Goal: Task Accomplishment & Management: Manage account settings

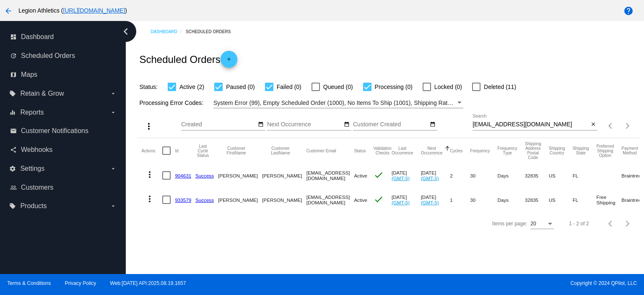
click at [502, 118] on div "[EMAIL_ADDRESS][DOMAIN_NAME] Search" at bounding box center [531, 122] width 116 height 16
click at [502, 122] on input "j_courtney_2000@yahoo.com" at bounding box center [531, 124] width 116 height 7
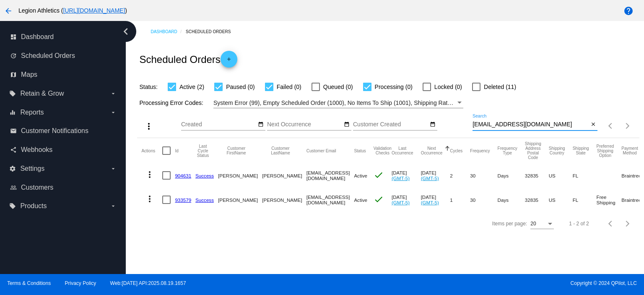
paste input "imenezjustinj07@gmail"
click at [476, 71] on div "Scheduled Orders add" at bounding box center [388, 59] width 502 height 34
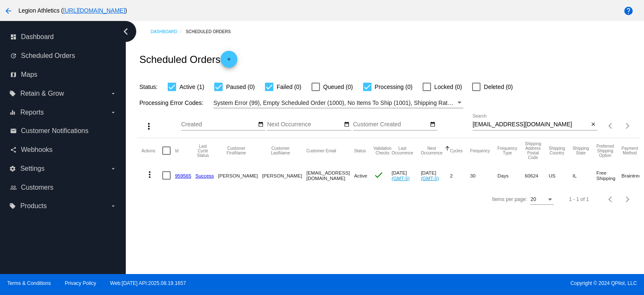
click at [500, 126] on input "jimenezjustinj07@gmail.com" at bounding box center [531, 124] width 116 height 7
click at [500, 125] on input "jimenezjustinj07@gmail.com" at bounding box center [531, 124] width 116 height 7
paste input "odorado@comcast.net"
click at [480, 63] on div "Scheduled Orders add" at bounding box center [388, 59] width 502 height 34
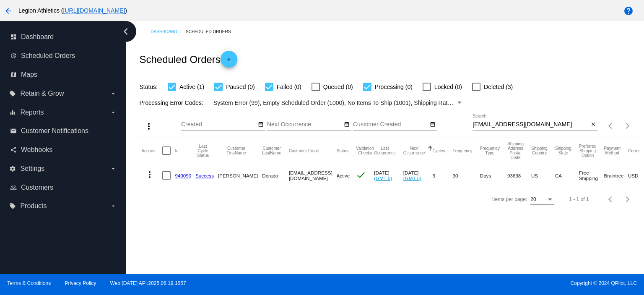
click at [487, 128] on div "odorado@comcast.net Search" at bounding box center [531, 122] width 116 height 16
click at [487, 125] on input "odorado@comcast.net" at bounding box center [531, 124] width 116 height 7
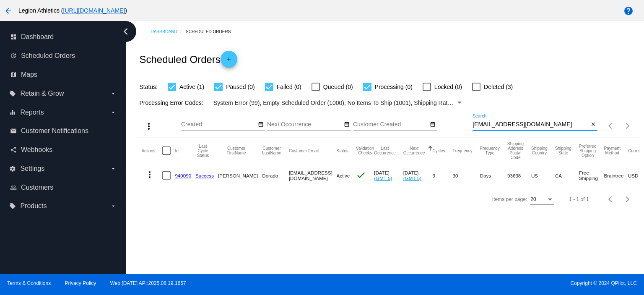
paste input "cassandra.kinnamon@gmail.com"
click at [440, 43] on div "Scheduled Orders add" at bounding box center [388, 59] width 502 height 34
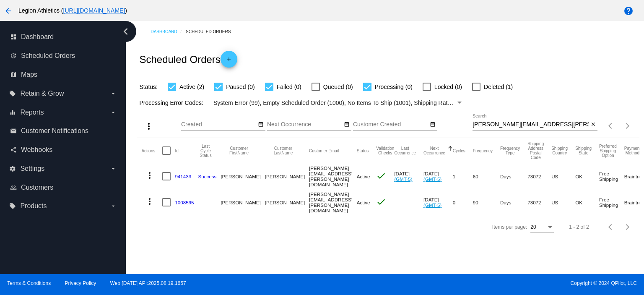
click at [483, 121] on input "cassandra.kinnamon@gmail.com" at bounding box center [531, 124] width 116 height 7
paste input "shortone28800@ao"
click at [434, 44] on div "Scheduled Orders add" at bounding box center [388, 59] width 502 height 34
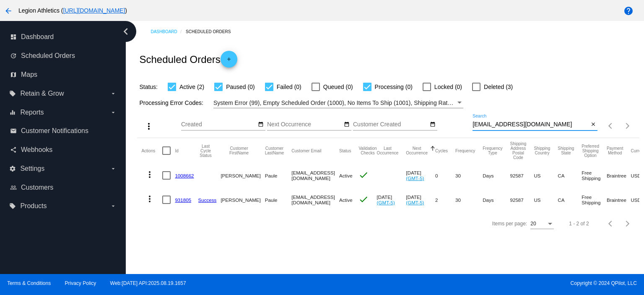
click at [487, 124] on input "shortone28800@aol.com" at bounding box center [531, 124] width 116 height 7
paste input "jconstan@maine.rr"
click at [451, 63] on div "Scheduled Orders add" at bounding box center [388, 59] width 502 height 34
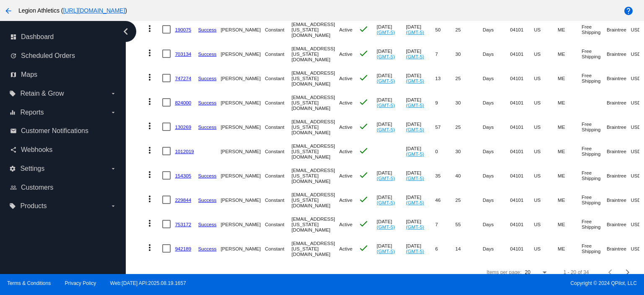
scroll to position [405, 0]
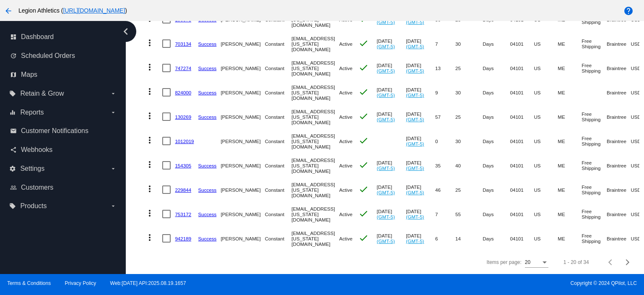
click at [538, 267] on div at bounding box center [536, 267] width 23 height 0
click at [543, 263] on div "Items per page:" at bounding box center [545, 262] width 4 height 2
click at [525, 257] on span "100" at bounding box center [530, 257] width 23 height 15
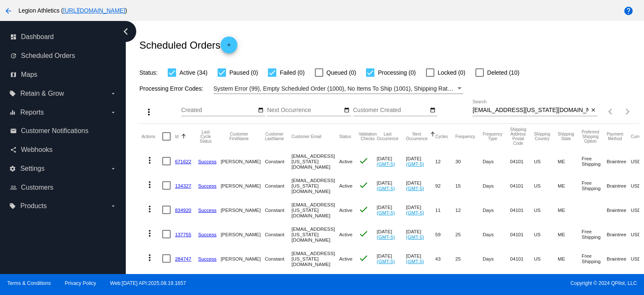
scroll to position [0, 0]
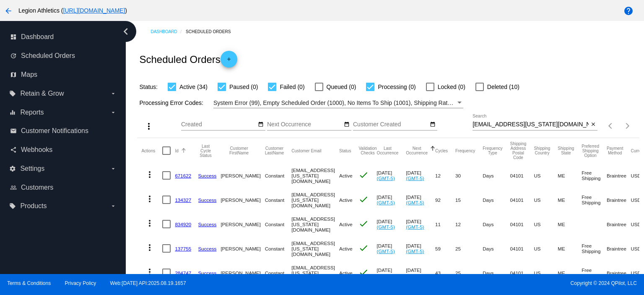
click at [179, 149] on div "Id" at bounding box center [186, 150] width 23 height 5
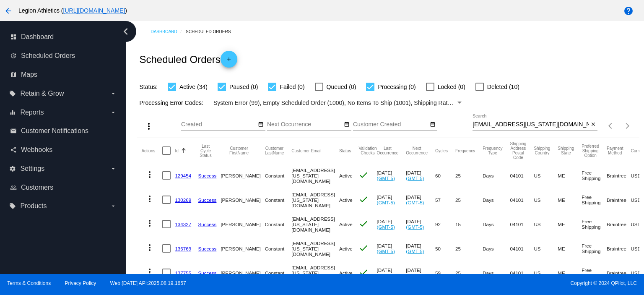
click at [179, 150] on div "Id" at bounding box center [186, 150] width 23 height 5
click at [486, 121] on input "jconstan@maine.rr.com" at bounding box center [531, 124] width 116 height 7
paste input "ashlyn.worcester@yahoo"
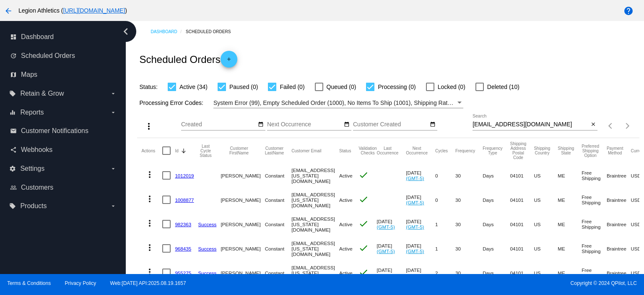
click at [436, 62] on div "Scheduled Orders add" at bounding box center [388, 59] width 502 height 34
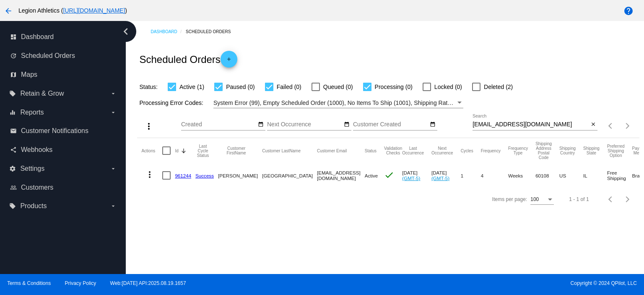
click at [503, 122] on input "ashlyn.worcester@yahoo.com" at bounding box center [531, 124] width 116 height 7
paste input "melissacsalvatore@gmail"
click at [445, 31] on div "Dashboard Scheduled Orders" at bounding box center [395, 31] width 489 height 13
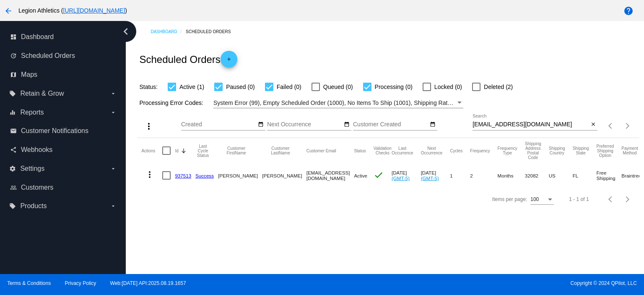
click at [496, 127] on input "melissacsalvatore@gmail.com" at bounding box center [531, 124] width 116 height 7
paste input "in2yoursuccess"
type input "in2yoursuccess@gmail.com"
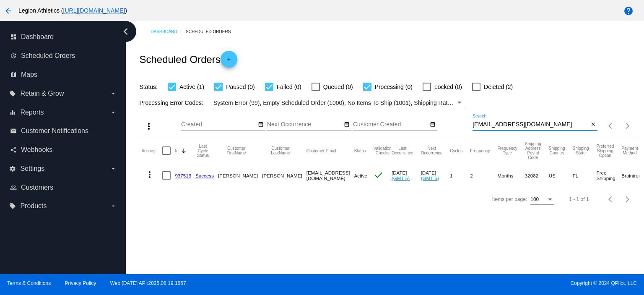
click at [421, 48] on div "Scheduled Orders add" at bounding box center [388, 59] width 502 height 34
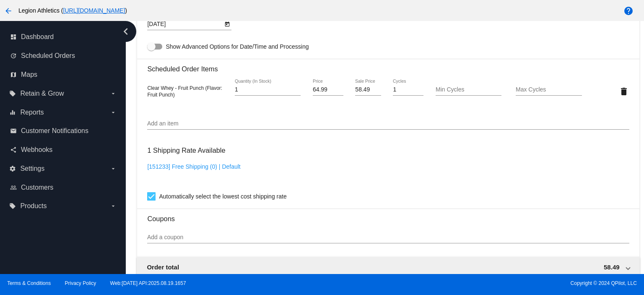
scroll to position [564, 0]
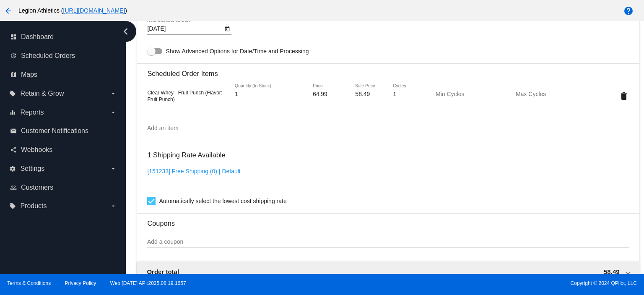
click at [355, 95] on input "58.49" at bounding box center [368, 94] width 26 height 7
paste input "1.992"
type input "51.992"
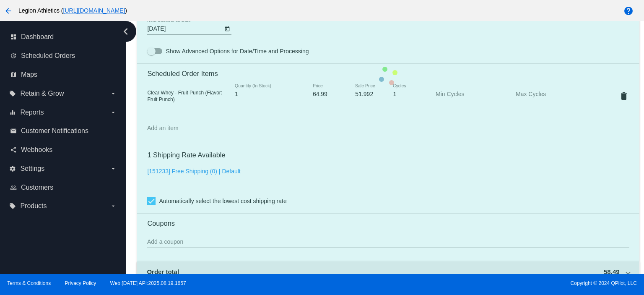
click at [352, 45] on mat-card "Customer 6813616: Ruben Gutierrez jimenezjustinj07@gmail.com Customer Shipping …" at bounding box center [388, 76] width 502 height 839
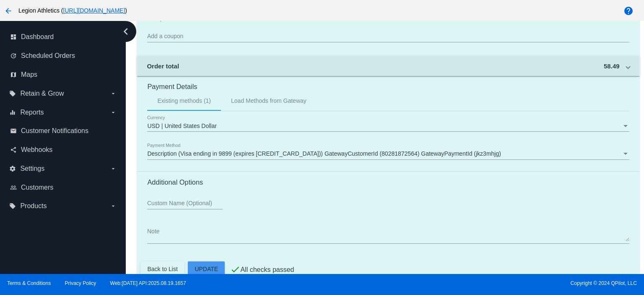
scroll to position [787, 0]
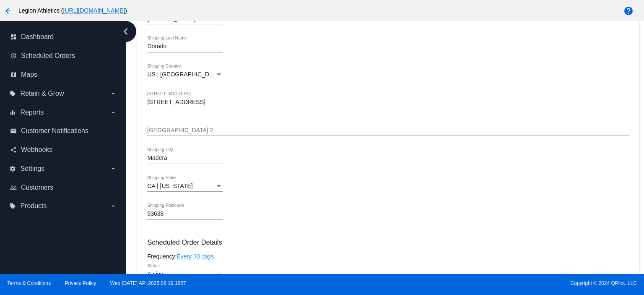
scroll to position [559, 0]
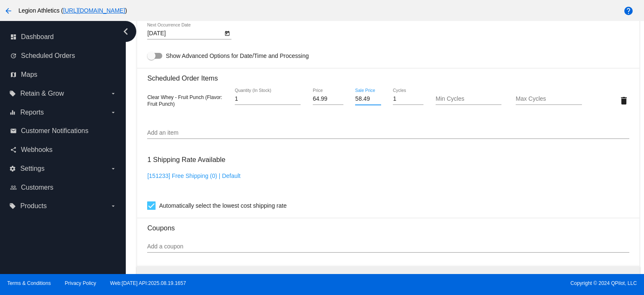
click at [370, 102] on input "58.49" at bounding box center [368, 99] width 26 height 7
paste input "1.992"
type input "51.992"
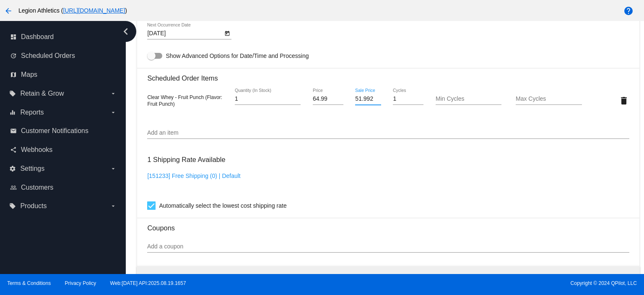
click at [372, 55] on mat-card "Customer 2950573: Omero Dorado odorado@comcast.net Customer Shipping Enter Ship…" at bounding box center [388, 80] width 502 height 839
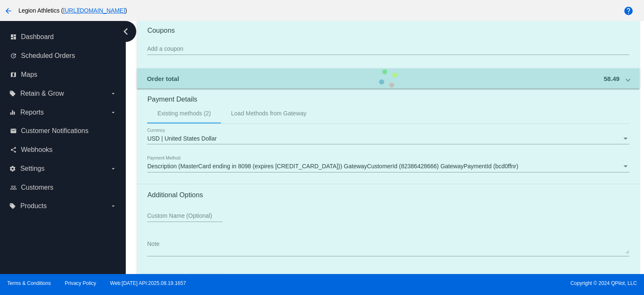
scroll to position [787, 0]
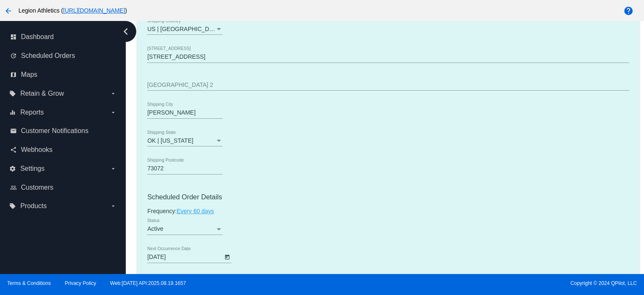
scroll to position [447, 0]
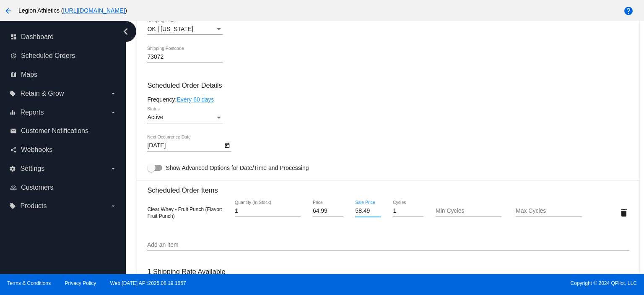
click at [357, 212] on input "58.49" at bounding box center [368, 211] width 26 height 7
paste input "1.9"
type input "51.99"
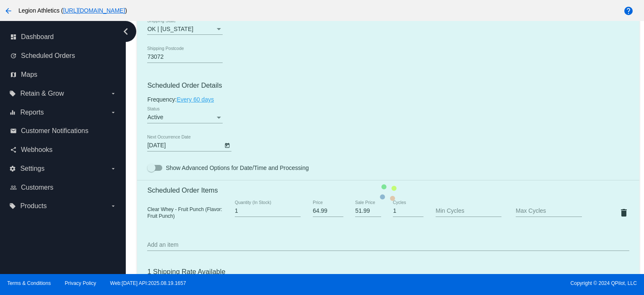
click at [354, 134] on mat-card "Customer 6725224: Cassandra Kinnamon cassandra.kinnamon@gmail.com Customer Ship…" at bounding box center [388, 192] width 502 height 839
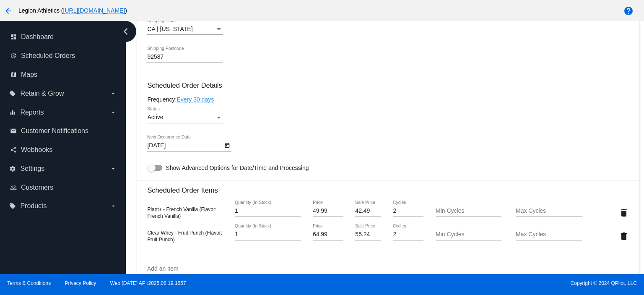
scroll to position [559, 0]
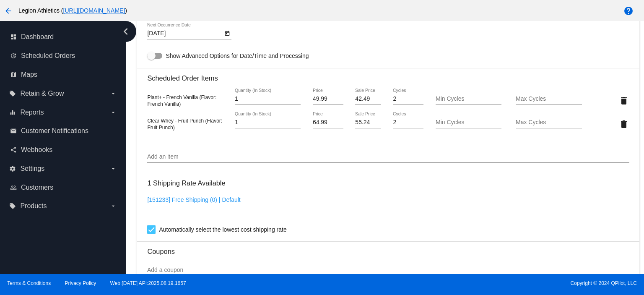
click at [409, 60] on mat-card-content "Customer 2809112: Leigh Paule shortone28800@aol.com Customer Shipping Enter Shi…" at bounding box center [388, 77] width 482 height 813
click at [366, 120] on div "55.24 Sale Price" at bounding box center [368, 120] width 26 height 16
click at [366, 120] on mat-card "Customer 2809112: Leigh Paule shortone28800@aol.com Customer Shipping Enter Shi…" at bounding box center [388, 92] width 502 height 862
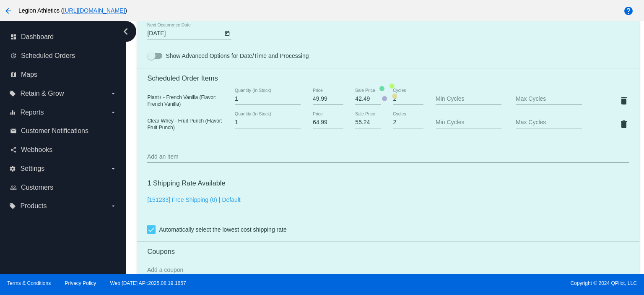
click at [360, 124] on mat-card "Customer 2809112: Leigh Paule shortone28800@aol.com Customer Shipping Enter Shi…" at bounding box center [388, 92] width 502 height 862
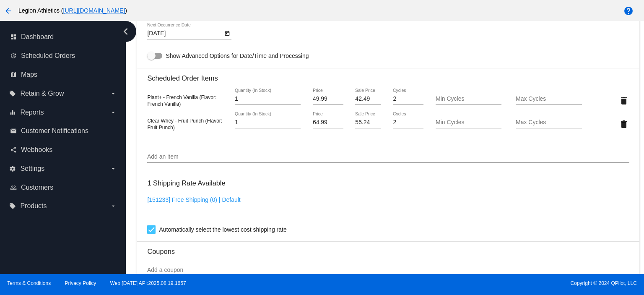
click at [360, 124] on mat-card "Customer 2809112: Leigh Paule shortone28800@aol.com Customer Shipping Enter Shi…" at bounding box center [388, 92] width 502 height 862
click at [360, 124] on input "55.24" at bounding box center [368, 122] width 26 height 7
paste input "48.7425"
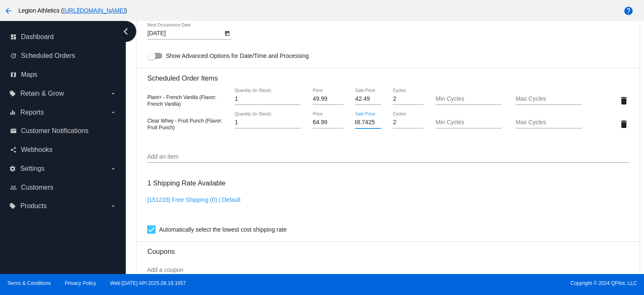
type input "48.7425"
click at [325, 182] on mat-card "Customer 2809112: Leigh Paule shortone28800@aol.com Customer Shipping Enter Shi…" at bounding box center [388, 92] width 502 height 862
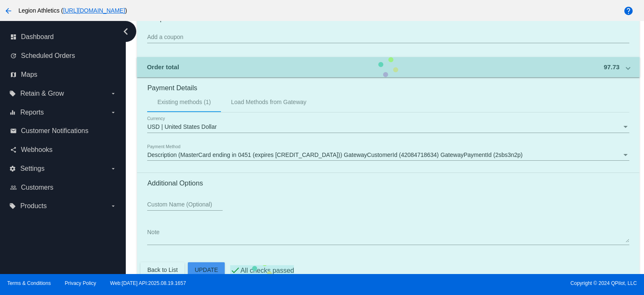
scroll to position [811, 0]
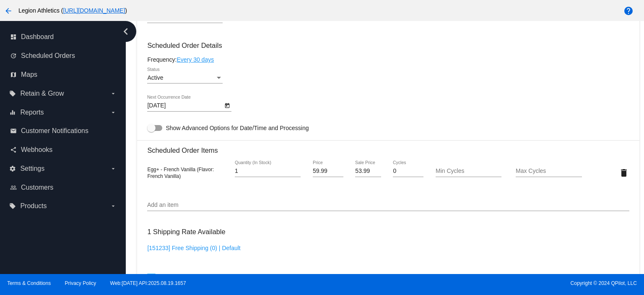
scroll to position [447, 0]
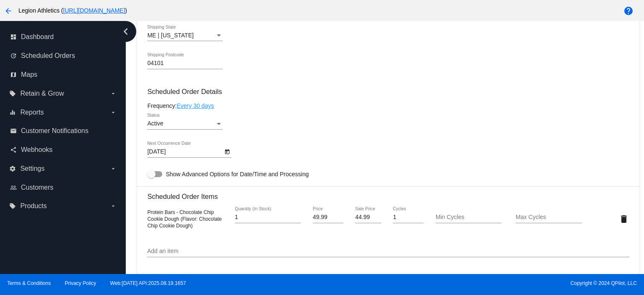
scroll to position [447, 0]
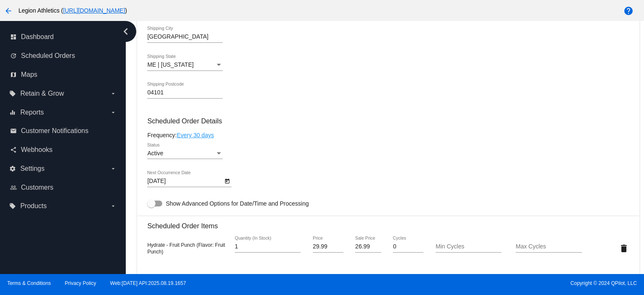
scroll to position [447, 0]
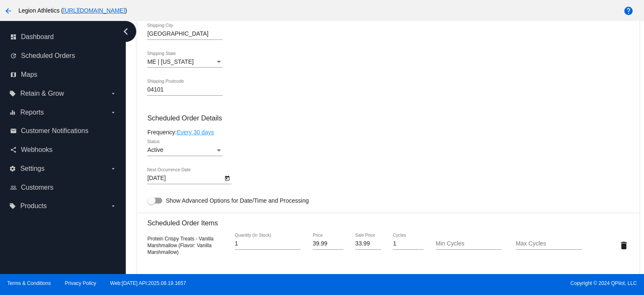
scroll to position [447, 0]
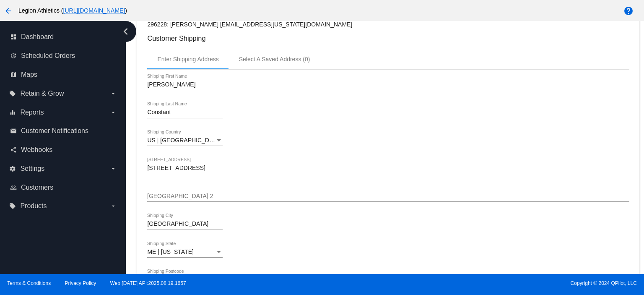
scroll to position [447, 0]
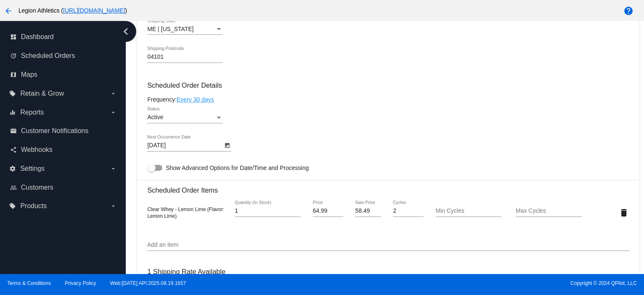
click at [362, 206] on div "58.49 Sale Price" at bounding box center [368, 208] width 26 height 16
click at [362, 206] on mat-card "Customer 296228: [PERSON_NAME] [EMAIL_ADDRESS][US_STATE][DOMAIN_NAME] Customer …" at bounding box center [388, 192] width 502 height 839
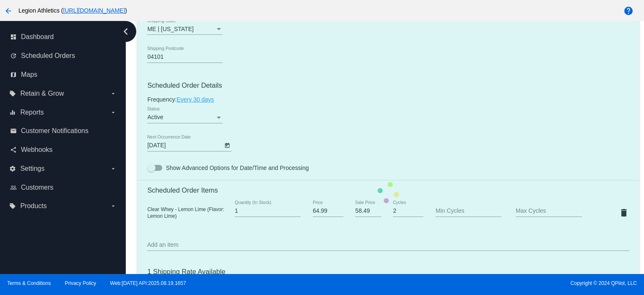
click at [361, 210] on mat-card "Customer 296228: [PERSON_NAME] [EMAIL_ADDRESS][US_STATE][DOMAIN_NAME] Customer …" at bounding box center [388, 192] width 502 height 839
click at [360, 211] on mat-card "Customer 296228: [PERSON_NAME] [EMAIL_ADDRESS][US_STATE][DOMAIN_NAME] Customer …" at bounding box center [388, 192] width 502 height 839
click at [360, 212] on mat-card "Customer 296228: [PERSON_NAME] [EMAIL_ADDRESS][US_STATE][DOMAIN_NAME] Customer …" at bounding box center [388, 192] width 502 height 839
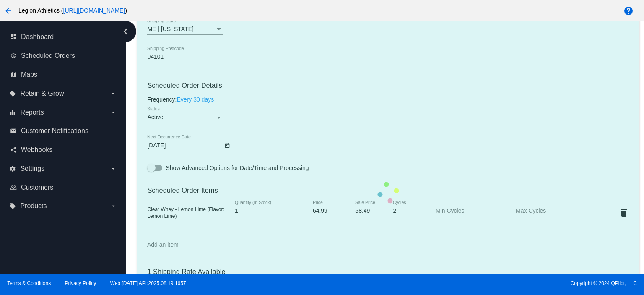
click at [360, 212] on mat-card "Customer 296228: [PERSON_NAME] [EMAIL_ADDRESS][US_STATE][DOMAIN_NAME] Customer …" at bounding box center [388, 192] width 502 height 839
click at [360, 213] on mat-card "Customer 296228: [PERSON_NAME] [EMAIL_ADDRESS][US_STATE][DOMAIN_NAME] Customer …" at bounding box center [388, 192] width 502 height 839
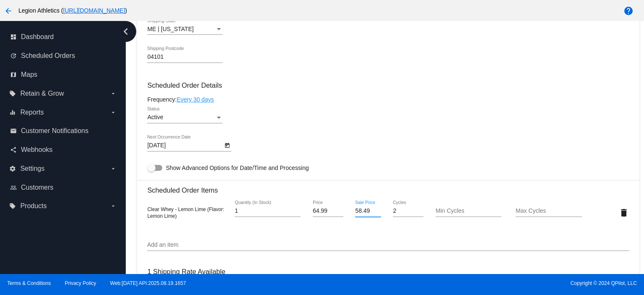
click at [360, 213] on input "58.49" at bounding box center [368, 211] width 26 height 7
paste input "45.493"
type input "45.493"
click at [351, 161] on mat-card "Customer 296228: [PERSON_NAME] [EMAIL_ADDRESS][US_STATE][DOMAIN_NAME] Customer …" at bounding box center [388, 192] width 502 height 839
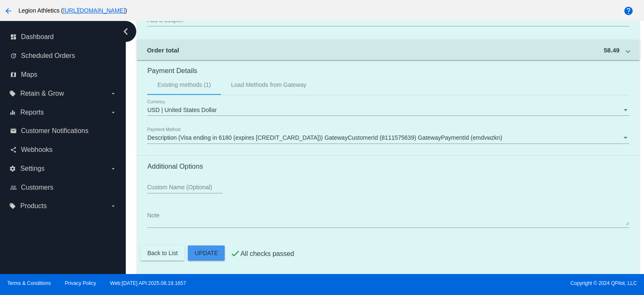
scroll to position [787, 0]
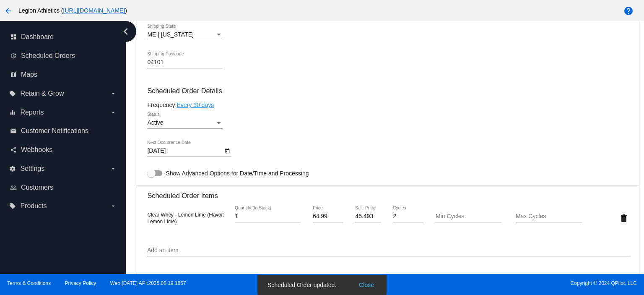
scroll to position [447, 0]
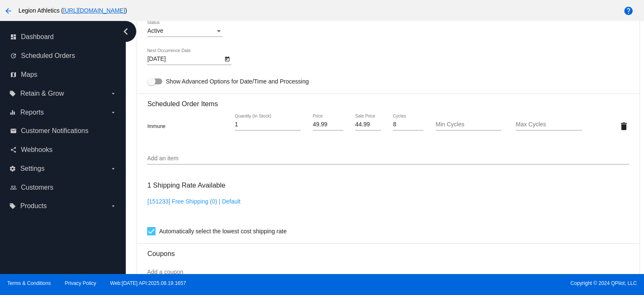
scroll to position [559, 0]
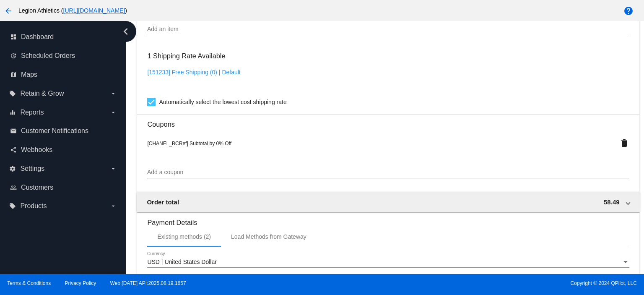
scroll to position [817, 0]
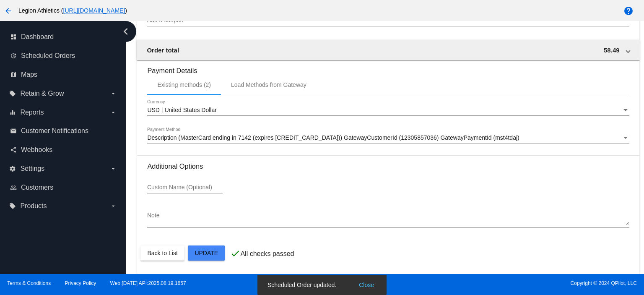
click at [369, 82] on div "Existing methods (2) Load Methods from Gateway" at bounding box center [388, 85] width 482 height 20
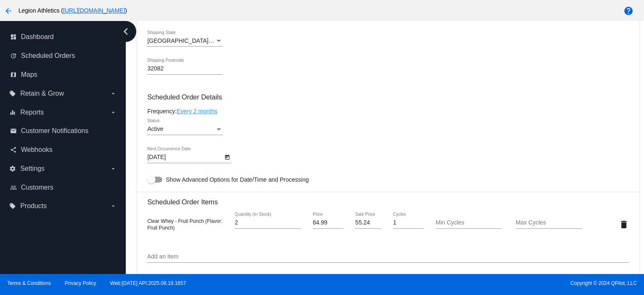
scroll to position [447, 0]
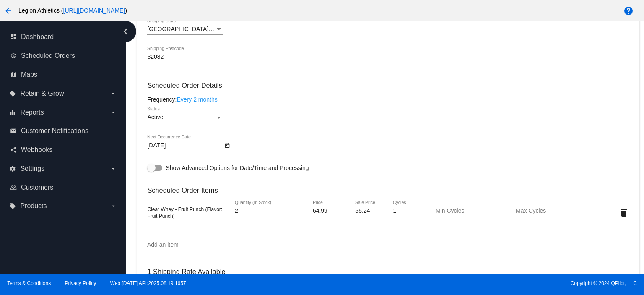
click at [374, 119] on div "Active Status" at bounding box center [388, 119] width 482 height 24
click at [357, 211] on input "55.24" at bounding box center [368, 211] width 26 height 7
paste input "48.7425"
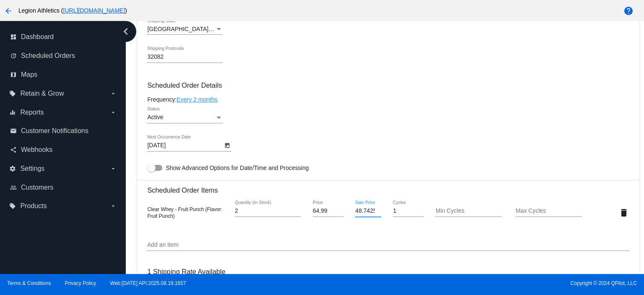
type input "48.7425"
click at [333, 120] on mat-card "Customer 1631611: Melissa Salvatore melissacsalvatore@gmail.com Customer Shippi…" at bounding box center [388, 192] width 502 height 839
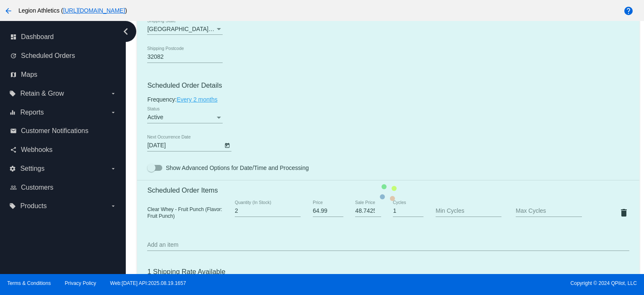
scroll to position [787, 0]
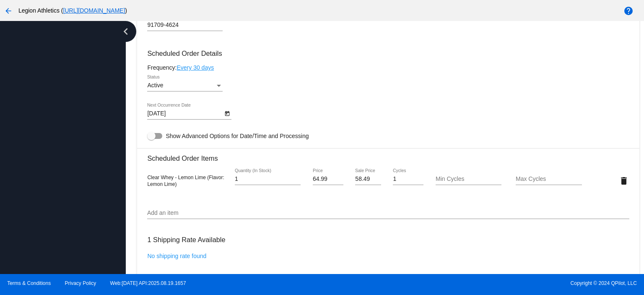
scroll to position [559, 0]
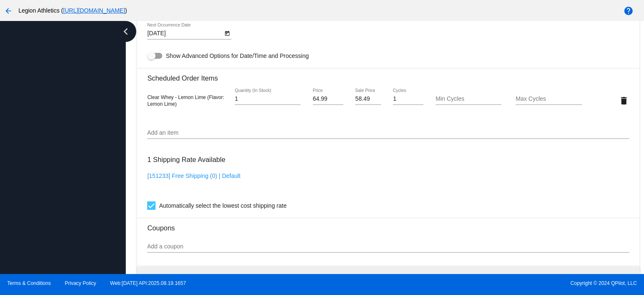
click at [362, 101] on input "58.49" at bounding box center [368, 99] width 26 height 7
paste input "1.992"
type input "51.992"
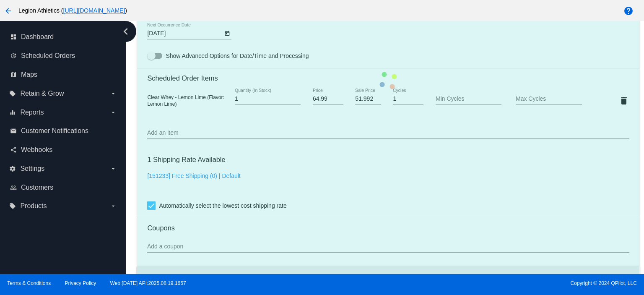
click at [364, 55] on mat-card "Customer 5736570: [PERSON_NAME] [EMAIL_ADDRESS][DOMAIN_NAME] Customer Shipping …" at bounding box center [388, 80] width 502 height 839
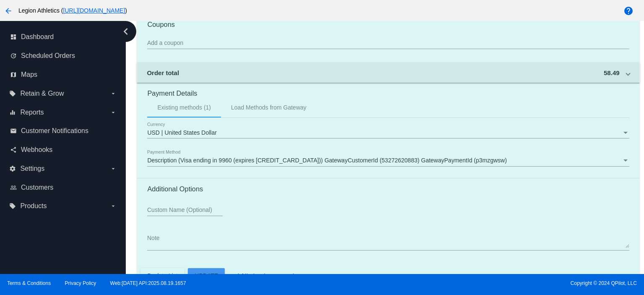
scroll to position [787, 0]
